Goal: Task Accomplishment & Management: Manage account settings

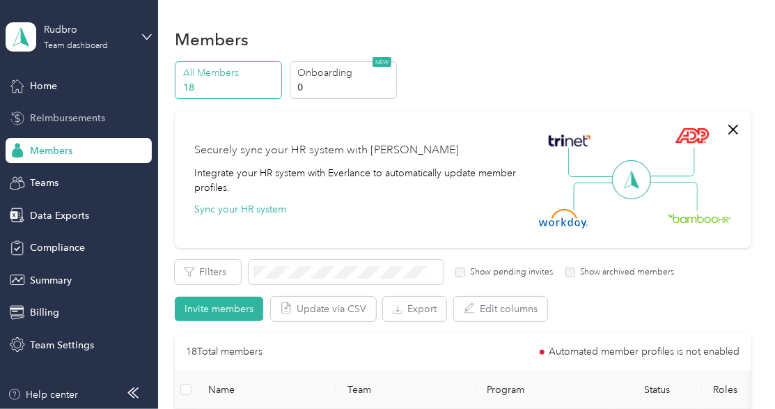
click at [88, 120] on span "Reimbursements" at bounding box center [67, 118] width 75 height 15
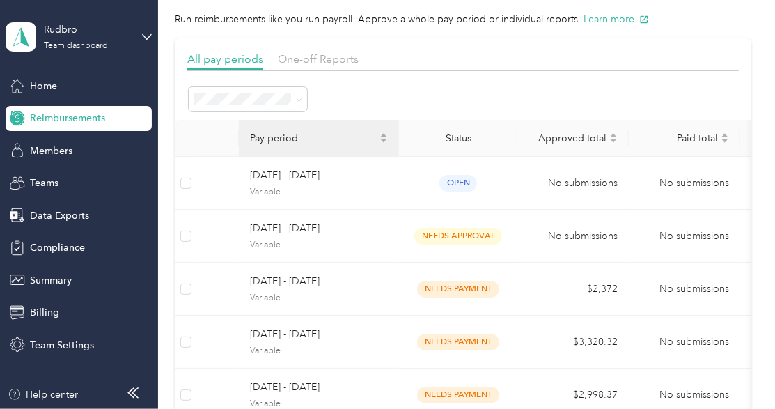
scroll to position [139, 0]
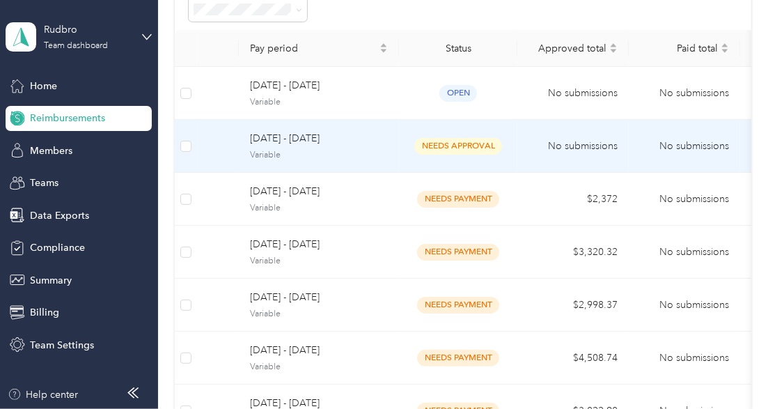
click at [309, 140] on span "[DATE] - [DATE]" at bounding box center [319, 138] width 138 height 15
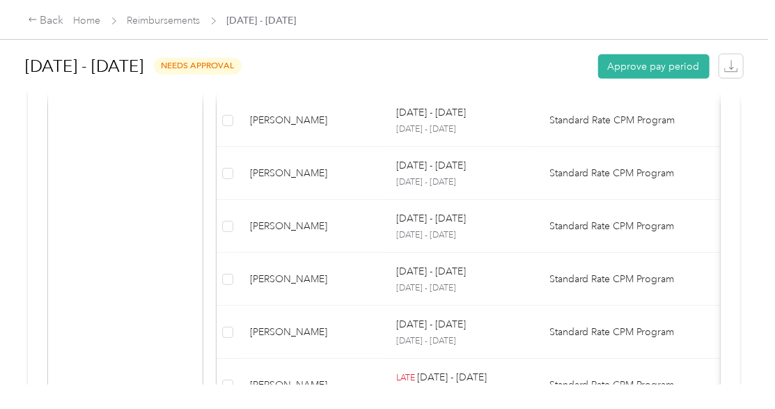
scroll to position [555, 0]
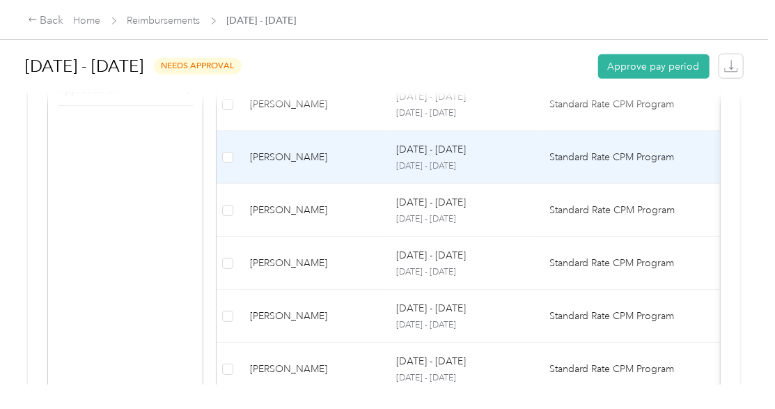
click at [450, 160] on p "[DATE] - [DATE]" at bounding box center [461, 166] width 131 height 13
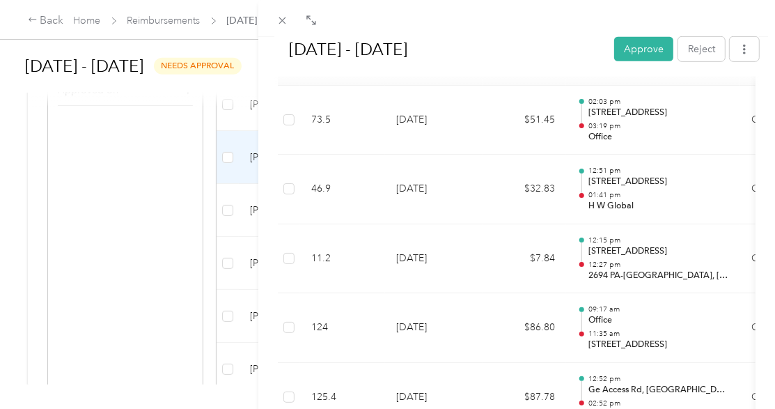
scroll to position [418, 0]
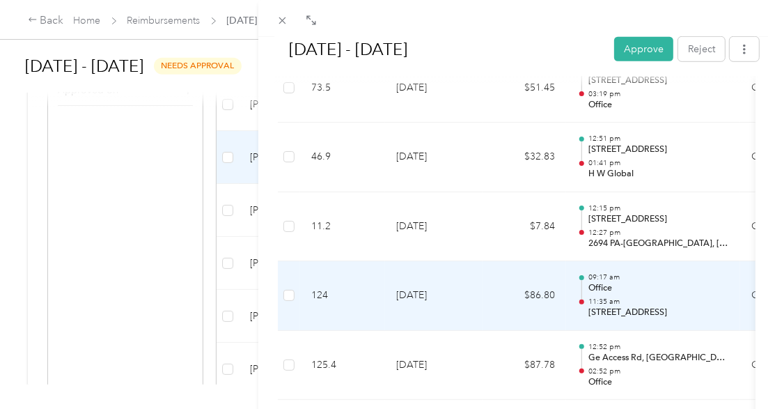
click at [631, 293] on div "09:17 am Office 11:35 am [STREET_ADDRESS]" at bounding box center [658, 295] width 141 height 47
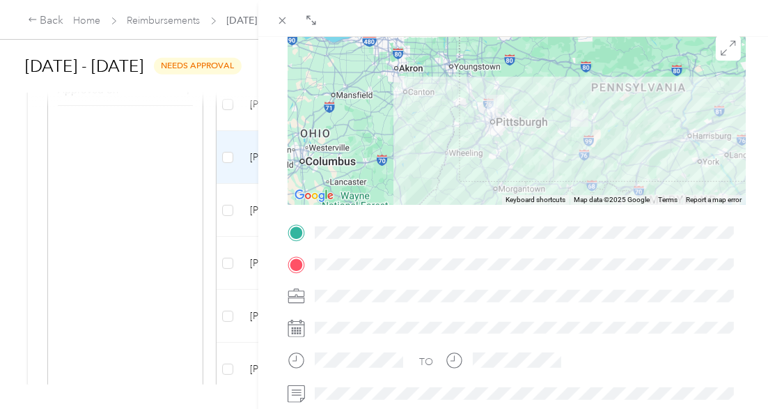
scroll to position [139, 0]
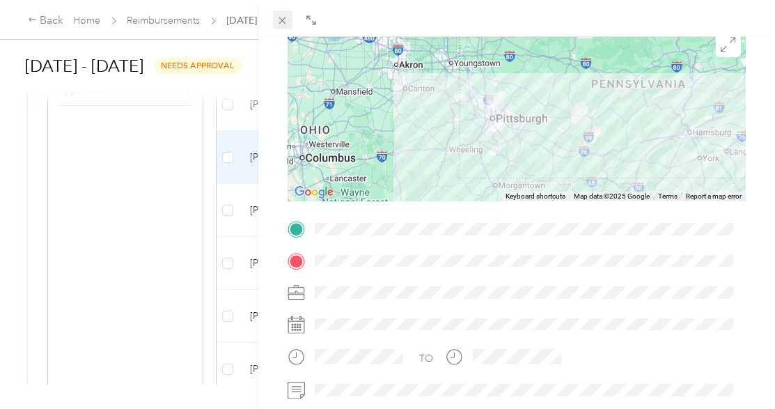
click at [284, 21] on icon at bounding box center [282, 21] width 12 height 12
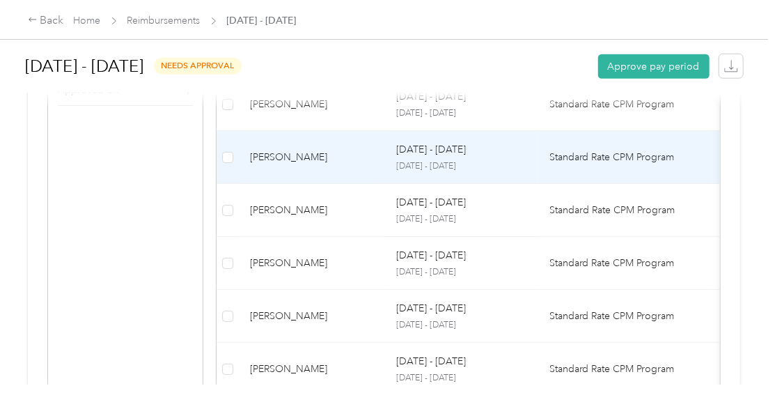
click at [434, 157] on div "[DATE] - [DATE] [DATE] - [DATE]" at bounding box center [461, 157] width 131 height 30
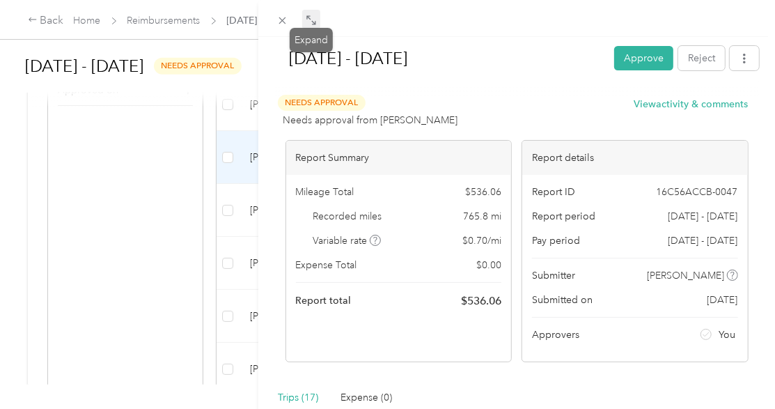
click at [309, 17] on icon at bounding box center [311, 20] width 11 height 11
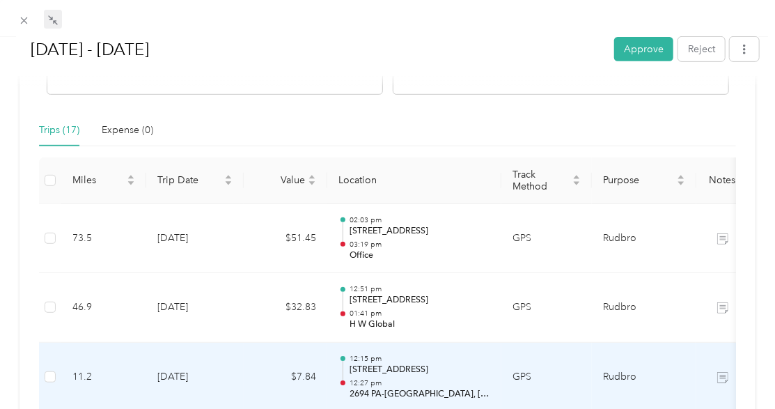
scroll to position [278, 0]
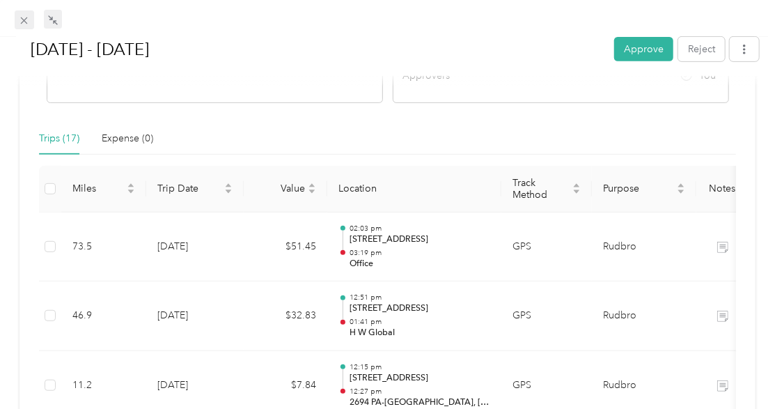
click at [26, 24] on icon at bounding box center [24, 20] width 7 height 7
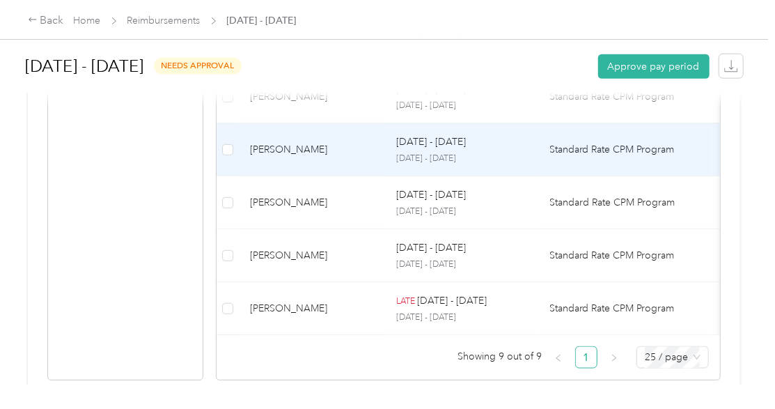
scroll to position [695, 0]
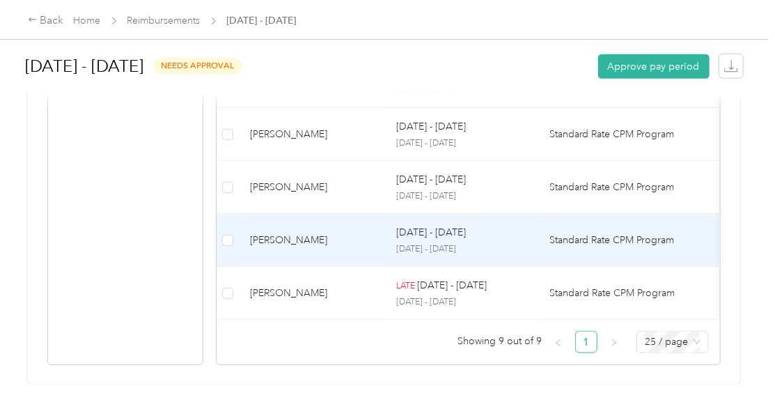
click at [328, 232] on div "[PERSON_NAME]" at bounding box center [312, 239] width 124 height 15
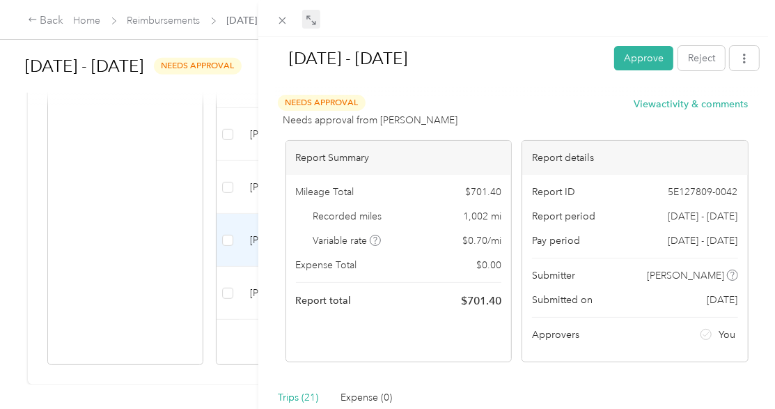
click at [310, 19] on icon at bounding box center [311, 20] width 11 height 11
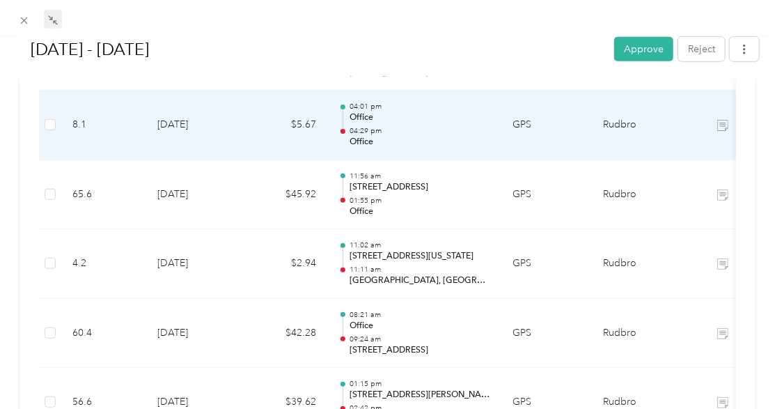
scroll to position [510, 0]
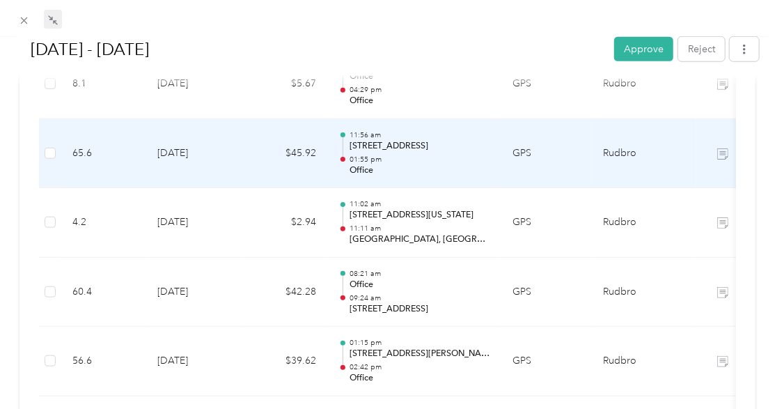
click at [375, 145] on p "[STREET_ADDRESS]" at bounding box center [419, 146] width 141 height 13
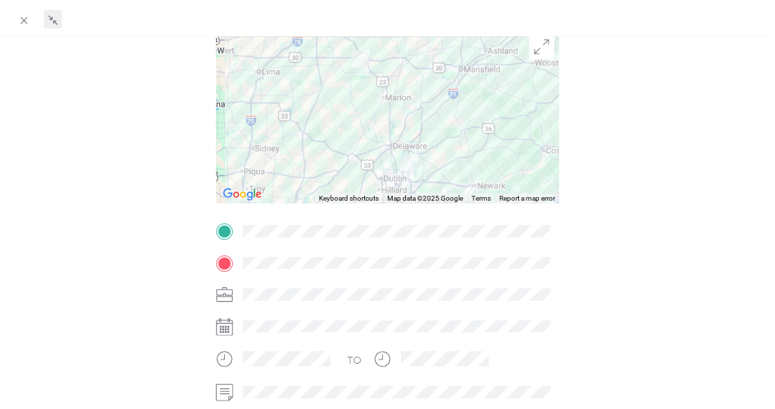
scroll to position [139, 0]
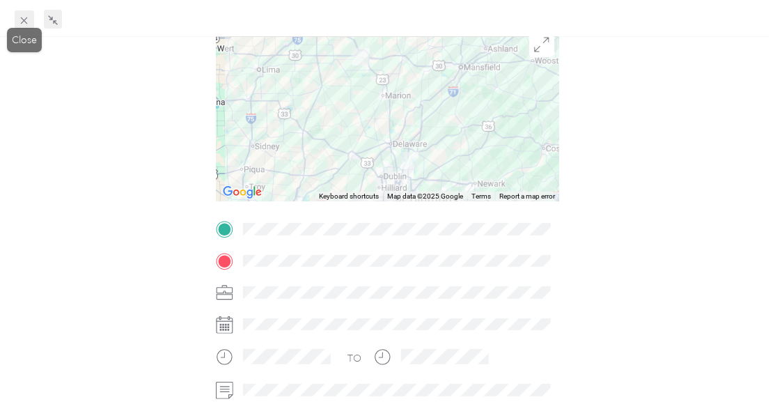
click at [26, 19] on icon at bounding box center [24, 20] width 7 height 7
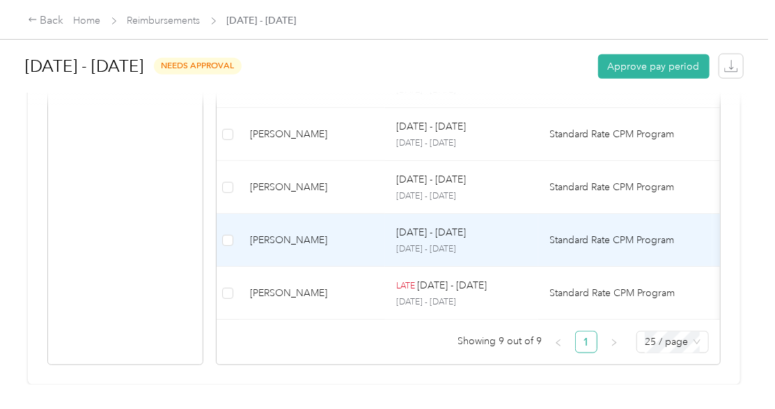
click at [420, 225] on p "[DATE] - [DATE]" at bounding box center [431, 232] width 70 height 15
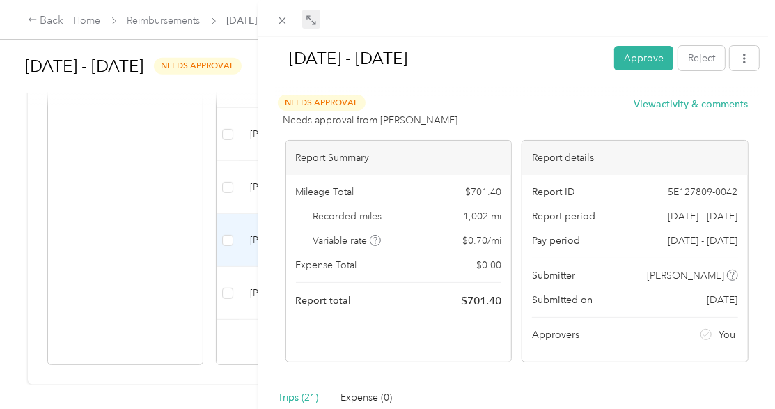
click at [311, 23] on icon at bounding box center [311, 20] width 11 height 11
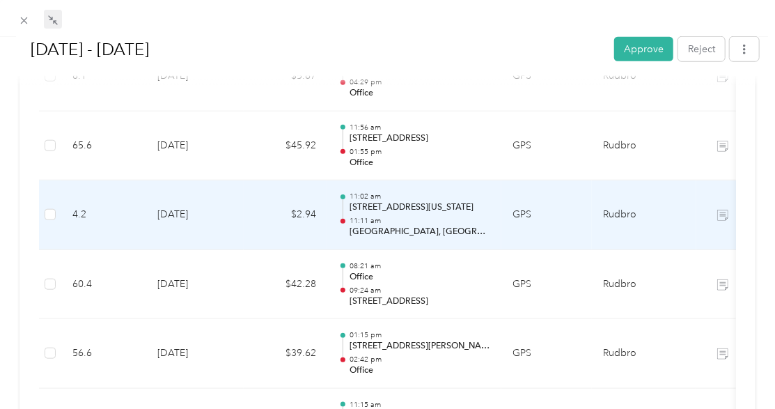
scroll to position [603, 0]
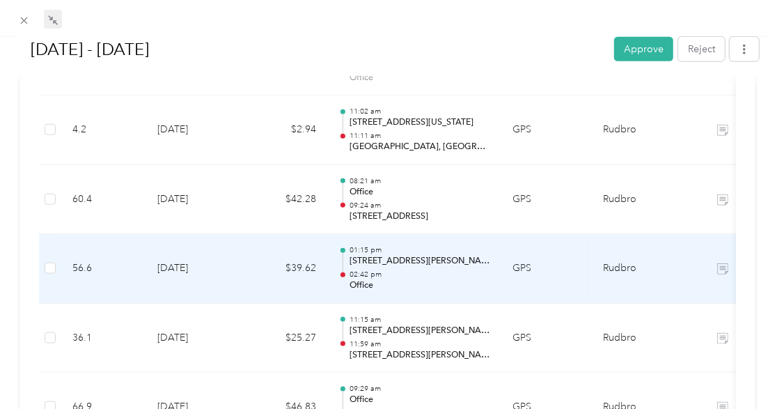
click at [374, 262] on p "[STREET_ADDRESS][PERSON_NAME]" at bounding box center [419, 261] width 141 height 13
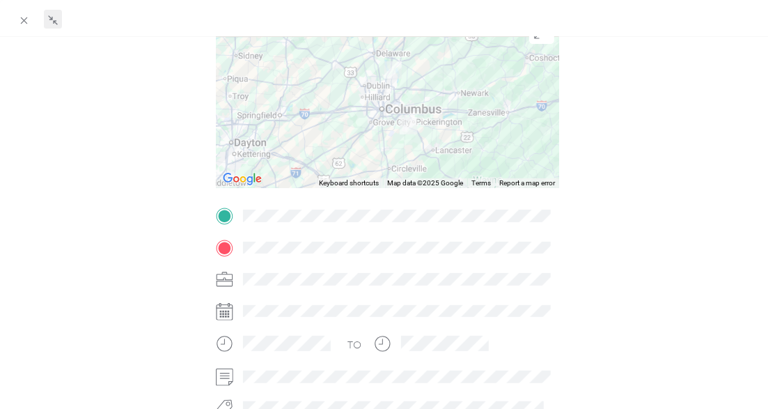
scroll to position [185, 0]
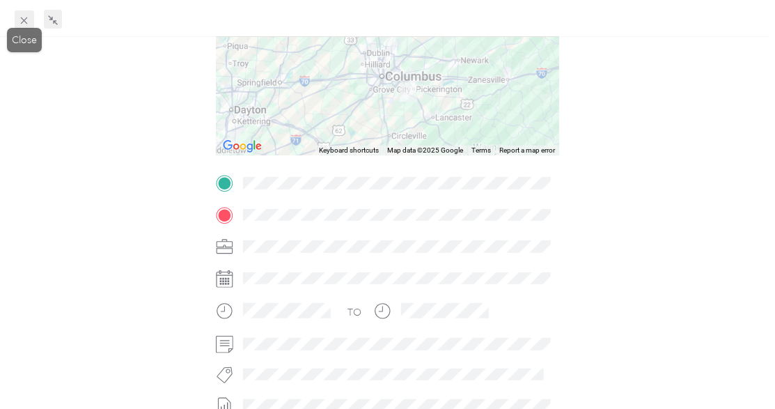
click at [20, 22] on icon at bounding box center [24, 21] width 12 height 12
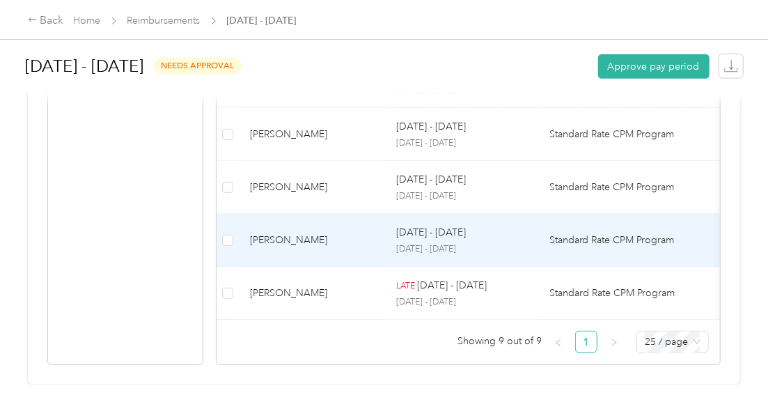
click at [309, 232] on div "[PERSON_NAME]" at bounding box center [312, 239] width 124 height 15
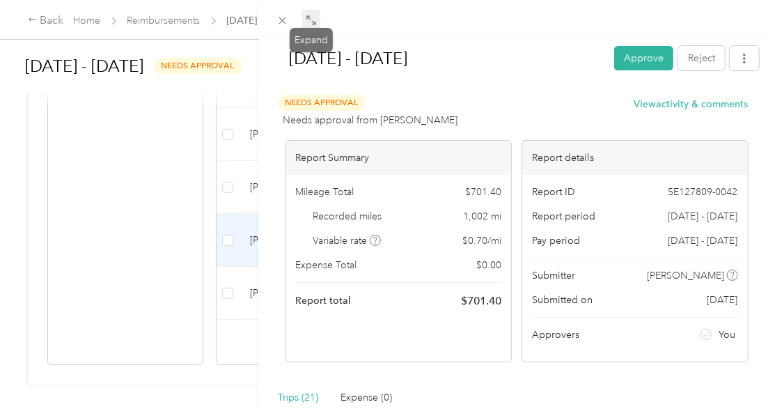
click at [311, 24] on icon at bounding box center [311, 20] width 11 height 11
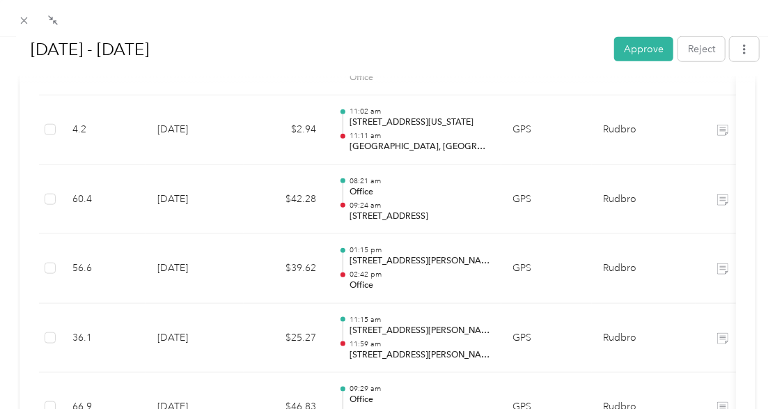
scroll to position [464, 0]
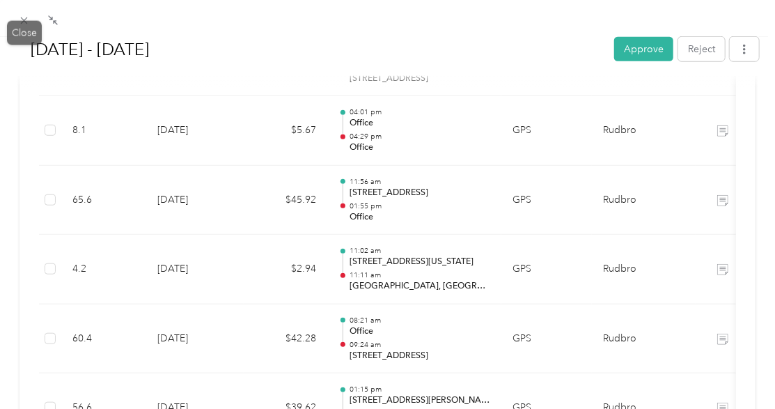
click at [26, 408] on div "[DATE] - [DATE] Approve Reject Needs Approval Needs approval from [PERSON_NAME]…" at bounding box center [384, 409] width 768 height 0
click at [24, 22] on icon at bounding box center [24, 20] width 7 height 7
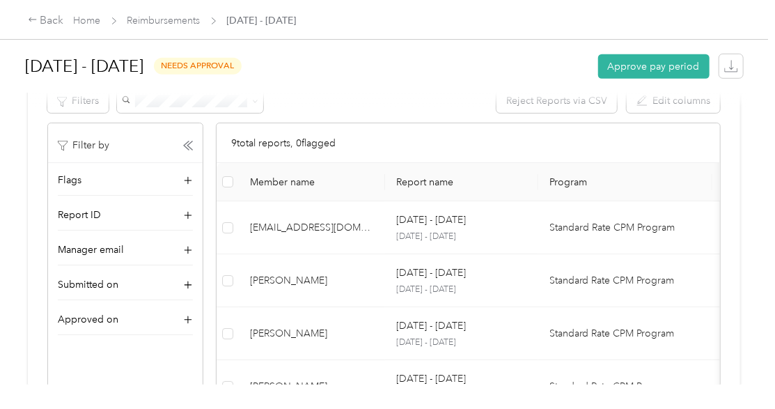
scroll to position [324, 0]
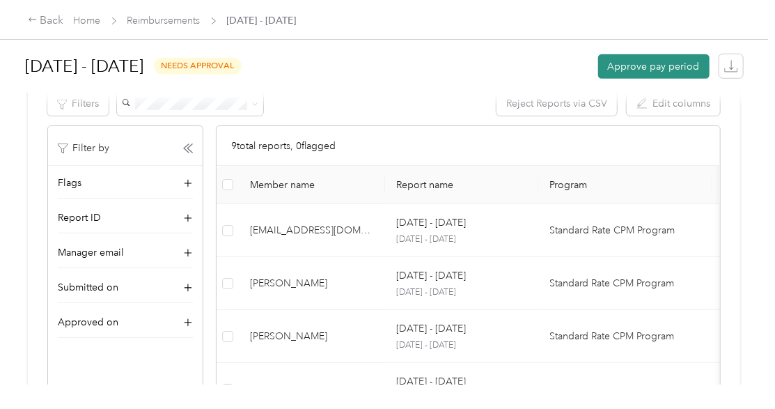
click at [624, 67] on button "Approve pay period" at bounding box center [653, 66] width 111 height 24
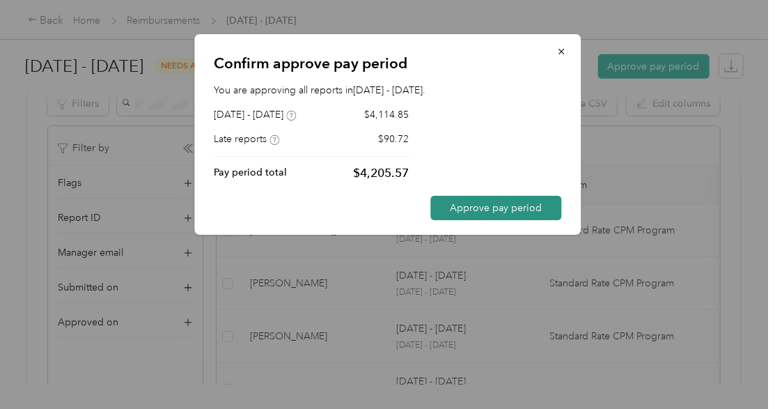
click at [488, 209] on button "Approve pay period" at bounding box center [495, 208] width 131 height 24
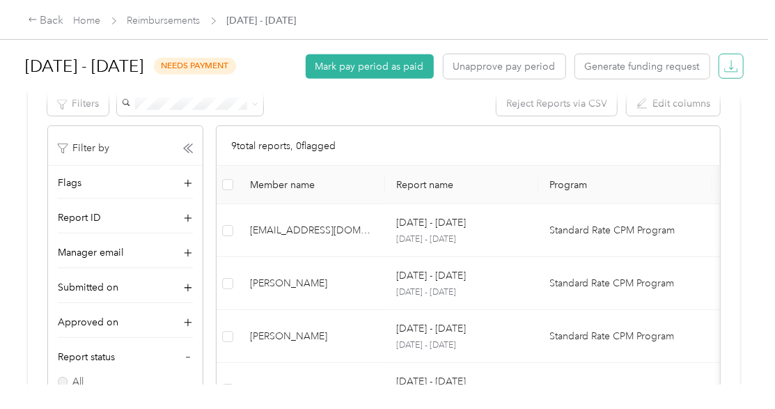
click at [727, 65] on icon "button" at bounding box center [731, 66] width 14 height 14
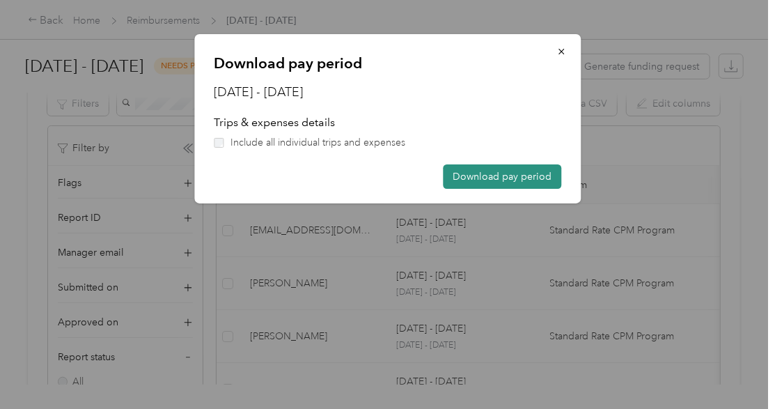
click at [514, 178] on button "Download pay period" at bounding box center [502, 176] width 118 height 24
